Goal: Information Seeking & Learning: Learn about a topic

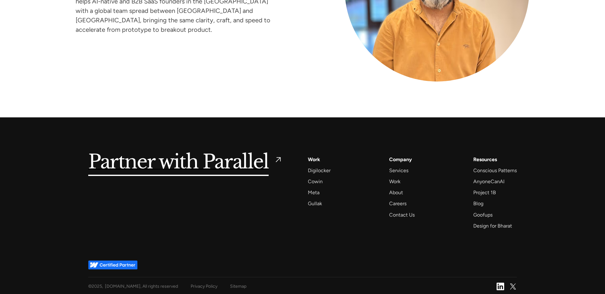
scroll to position [3179, 0]
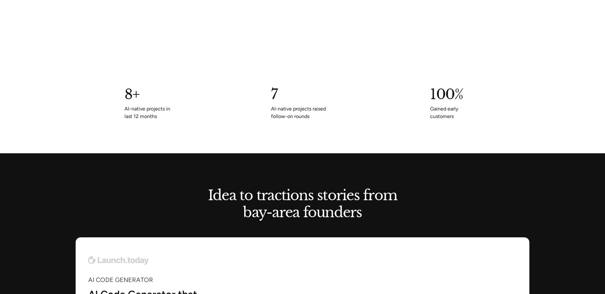
scroll to position [432, 0]
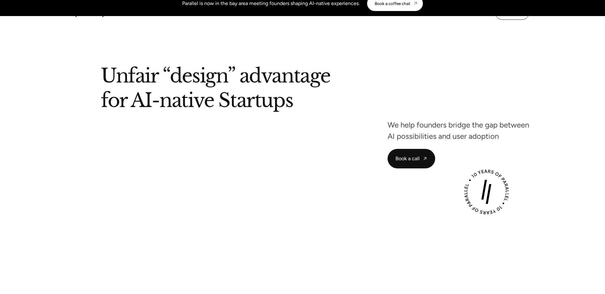
scroll to position [34, 0]
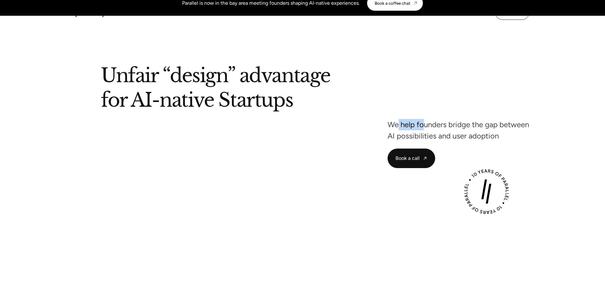
drag, startPoint x: 395, startPoint y: 124, endPoint x: 418, endPoint y: 128, distance: 23.5
click at [418, 128] on p "We help founders bridge the gap between AI possibilities and user adoption" at bounding box center [459, 130] width 142 height 17
drag, startPoint x: 403, startPoint y: 123, endPoint x: 417, endPoint y: 132, distance: 16.8
click at [417, 132] on p "We help founders bridge the gap between AI possibilities and user adoption" at bounding box center [459, 130] width 142 height 17
drag, startPoint x: 420, startPoint y: 133, endPoint x: 411, endPoint y: 128, distance: 9.9
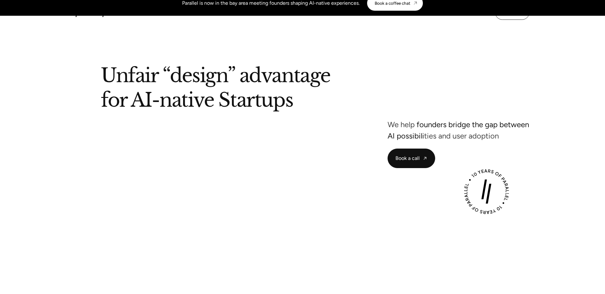
click at [411, 128] on p "We help founders bridge the gap between AI possibilities and user adoption" at bounding box center [459, 130] width 142 height 17
click at [444, 136] on p "We help founders bridge the gap between AI possibilities and user adoption" at bounding box center [459, 130] width 142 height 17
click at [475, 118] on div "Unfair “design” advantage for AI-native Startups We help founders bridge the ga…" at bounding box center [303, 117] width 454 height 102
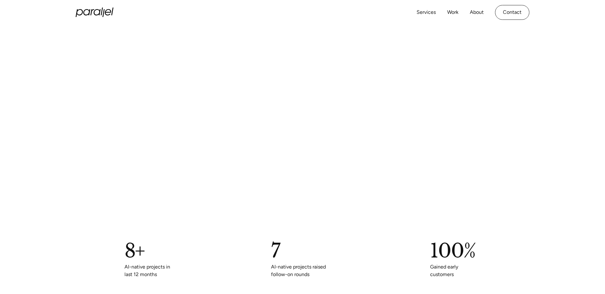
scroll to position [0, 0]
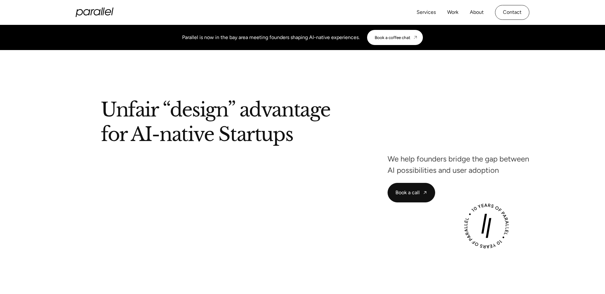
click at [104, 15] on icon "home" at bounding box center [95, 12] width 38 height 9
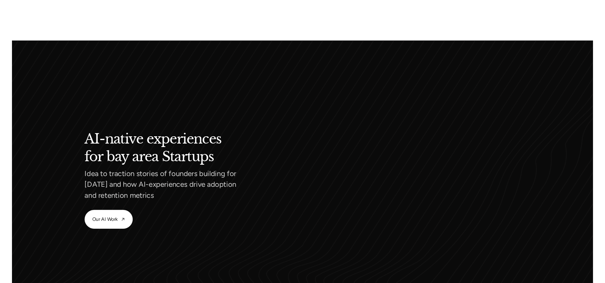
scroll to position [546, 0]
